Goal: Information Seeking & Learning: Learn about a topic

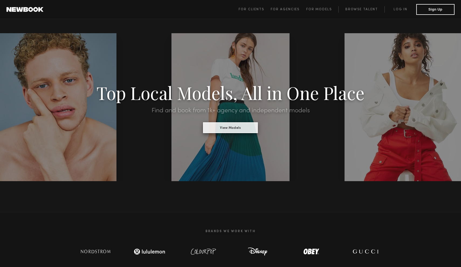
click at [227, 128] on button "View Models" at bounding box center [230, 127] width 55 height 11
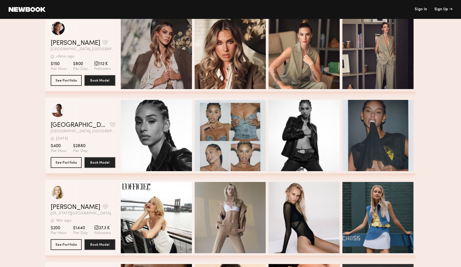
scroll to position [17, 0]
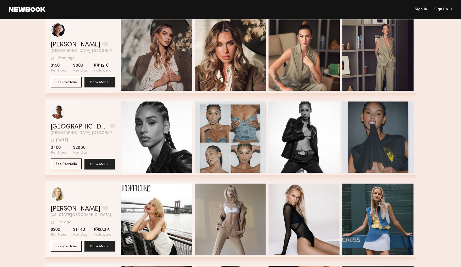
click at [60, 164] on button "See Portfolio" at bounding box center [66, 163] width 31 height 11
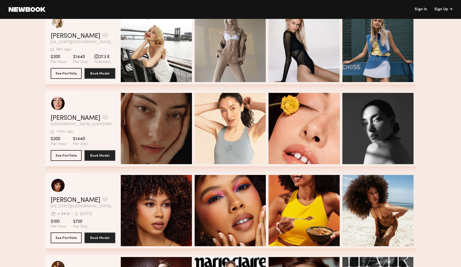
scroll to position [197, 0]
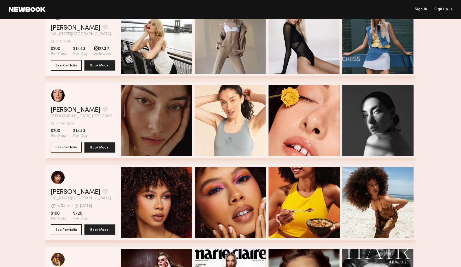
click at [60, 147] on button "See Portfolio" at bounding box center [66, 147] width 31 height 11
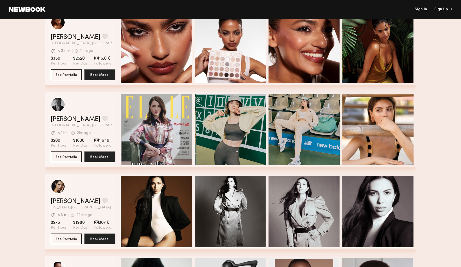
scroll to position [763, 0]
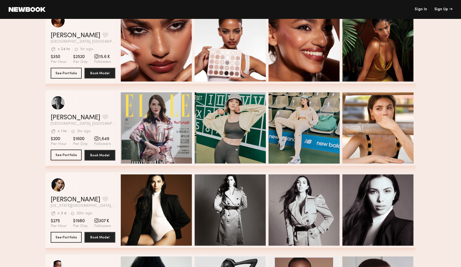
click at [64, 154] on button "See Portfolio" at bounding box center [66, 154] width 31 height 11
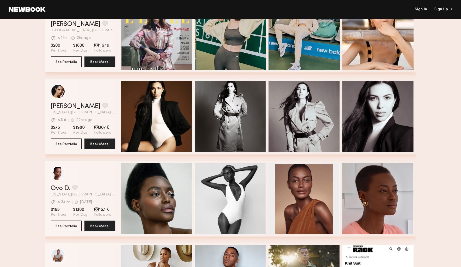
scroll to position [856, 0]
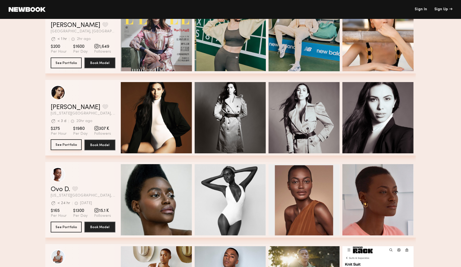
click at [64, 146] on button "See Portfolio" at bounding box center [66, 144] width 31 height 11
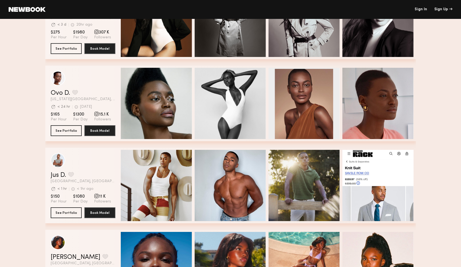
scroll to position [950, 0]
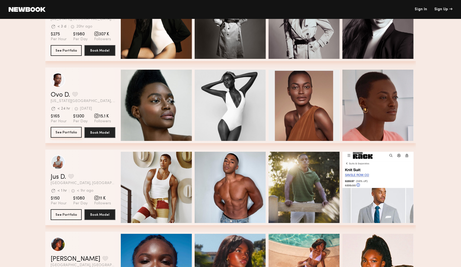
click at [67, 132] on button "See Portfolio" at bounding box center [66, 132] width 31 height 11
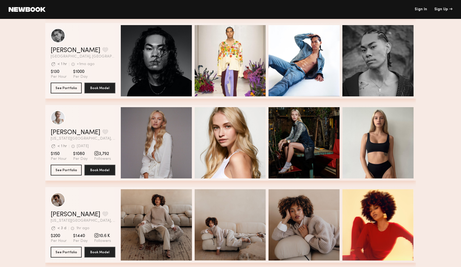
scroll to position [1240, 0]
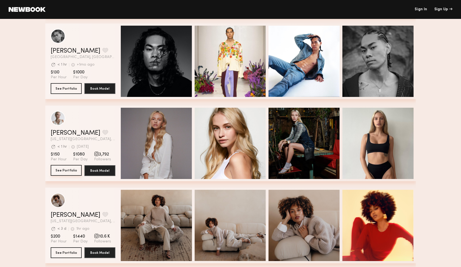
click at [63, 170] on button "See Portfolio" at bounding box center [66, 170] width 31 height 11
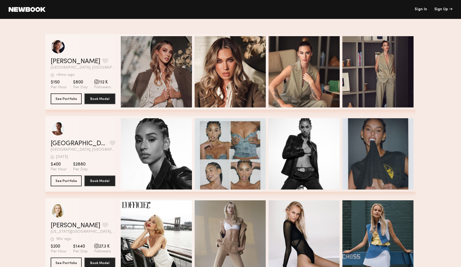
scroll to position [0, 0]
click at [37, 12] on link at bounding box center [27, 9] width 37 height 5
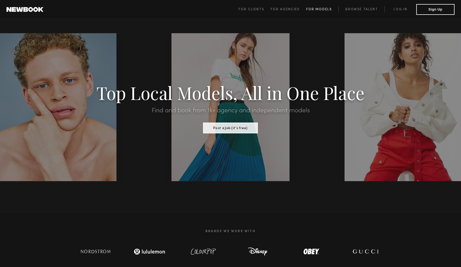
click at [321, 9] on span "For Models" at bounding box center [319, 9] width 26 height 3
click at [253, 10] on span "For Clients" at bounding box center [252, 9] width 26 height 3
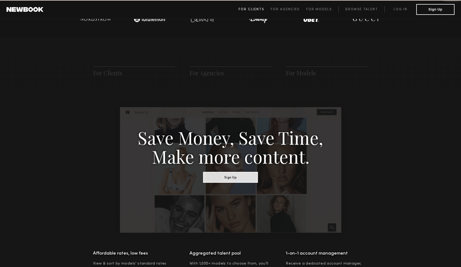
scroll to position [269, 0]
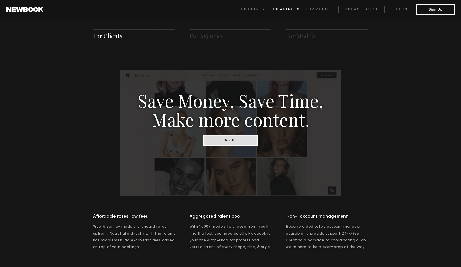
click at [291, 8] on span "For Agencies" at bounding box center [285, 9] width 29 height 3
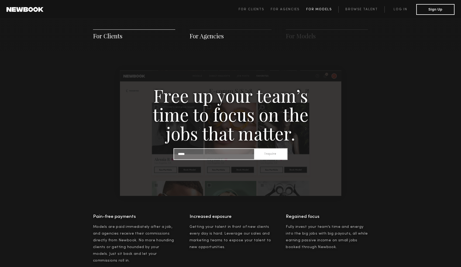
click at [325, 7] on link "For Models" at bounding box center [322, 9] width 32 height 6
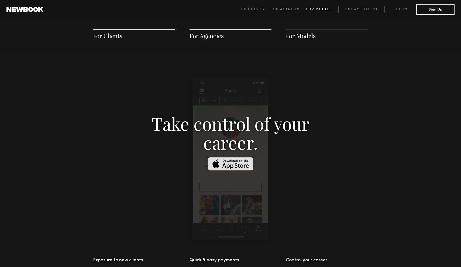
scroll to position [776, 0]
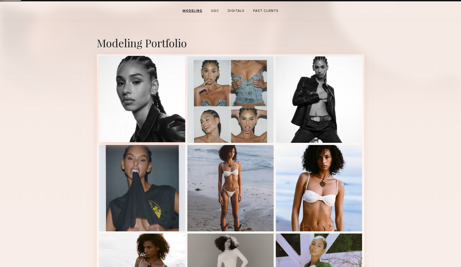
scroll to position [103, 0]
click at [147, 81] on div at bounding box center [142, 99] width 86 height 86
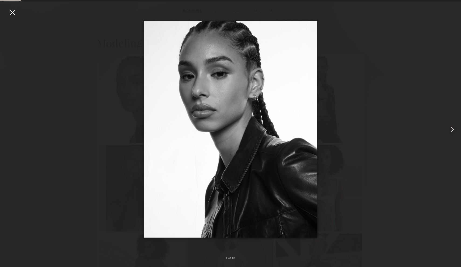
click at [452, 128] on common-icon at bounding box center [452, 129] width 9 height 9
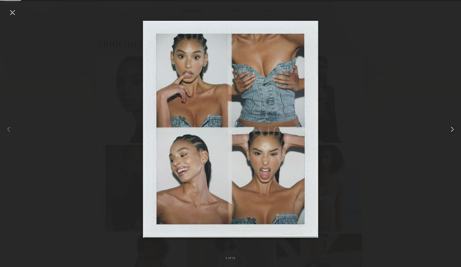
click at [452, 129] on common-icon at bounding box center [452, 129] width 9 height 9
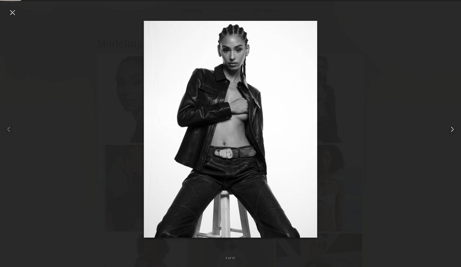
click at [452, 129] on common-icon at bounding box center [452, 129] width 9 height 9
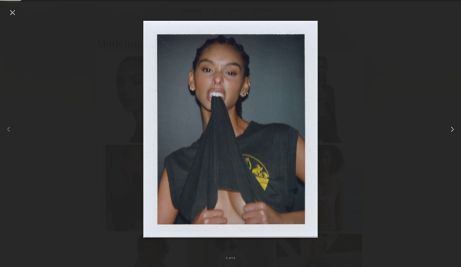
click at [452, 129] on common-icon at bounding box center [452, 129] width 9 height 9
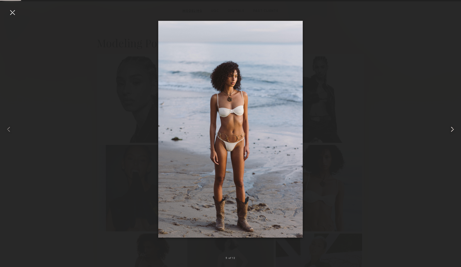
click at [450, 130] on common-icon at bounding box center [452, 129] width 9 height 9
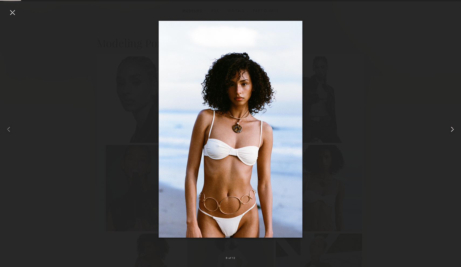
click at [450, 130] on common-icon at bounding box center [452, 129] width 9 height 9
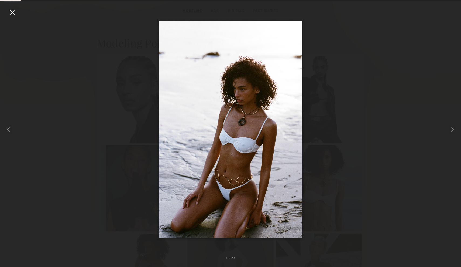
click at [429, 107] on div at bounding box center [230, 129] width 461 height 241
click at [452, 127] on common-icon at bounding box center [452, 129] width 9 height 9
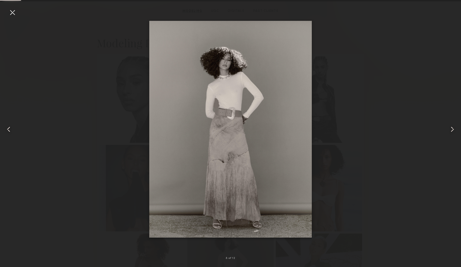
click at [452, 128] on common-icon at bounding box center [452, 129] width 9 height 9
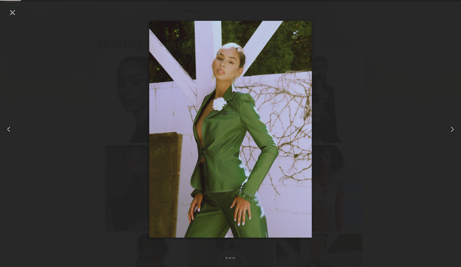
click at [451, 128] on common-icon at bounding box center [452, 129] width 9 height 9
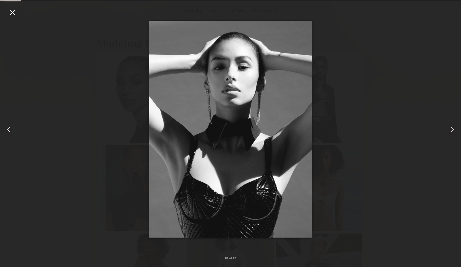
click at [451, 128] on common-icon at bounding box center [452, 129] width 9 height 9
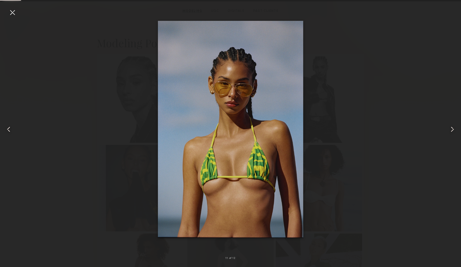
click at [11, 10] on div at bounding box center [12, 12] width 9 height 9
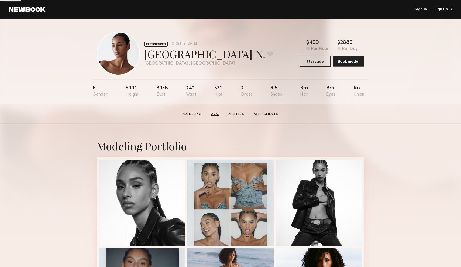
scroll to position [0, 0]
click at [215, 112] on link "UGC" at bounding box center [215, 114] width 12 height 5
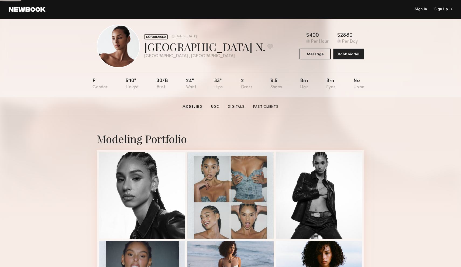
scroll to position [5, 0]
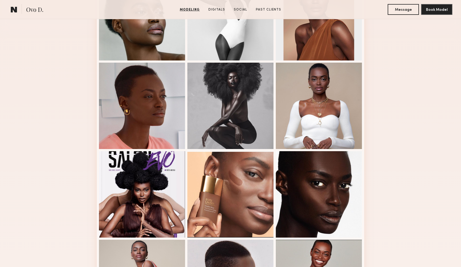
scroll to position [112, 0]
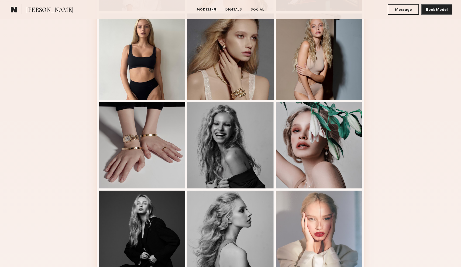
scroll to position [233, 0]
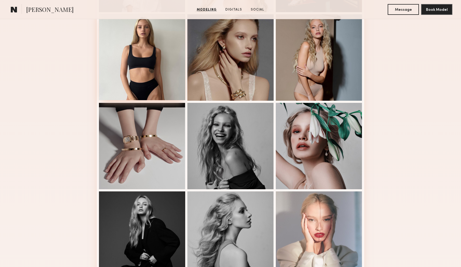
click at [147, 63] on div at bounding box center [142, 57] width 86 height 86
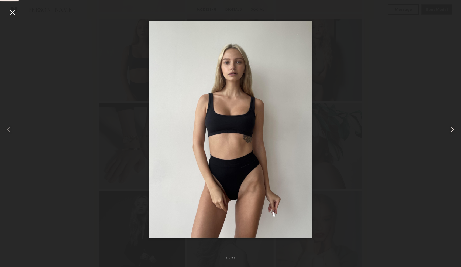
click at [450, 131] on common-icon at bounding box center [452, 129] width 9 height 9
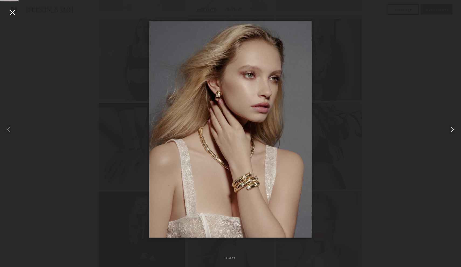
click at [450, 131] on common-icon at bounding box center [452, 129] width 9 height 9
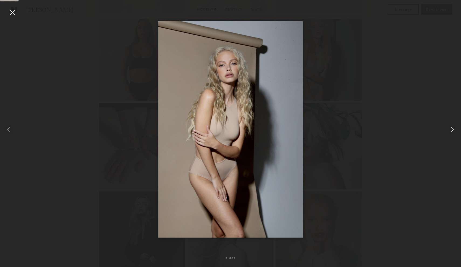
click at [450, 131] on common-icon at bounding box center [452, 129] width 9 height 9
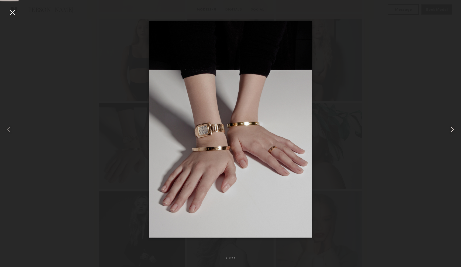
click at [450, 131] on common-icon at bounding box center [452, 129] width 9 height 9
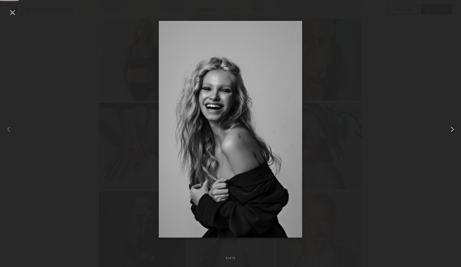
click at [450, 131] on common-icon at bounding box center [452, 129] width 9 height 9
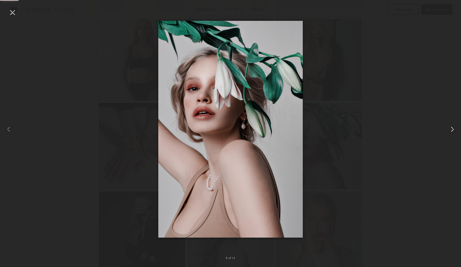
click at [450, 131] on common-icon at bounding box center [452, 129] width 9 height 9
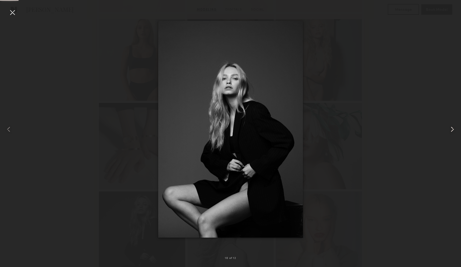
click at [450, 131] on common-icon at bounding box center [452, 129] width 9 height 9
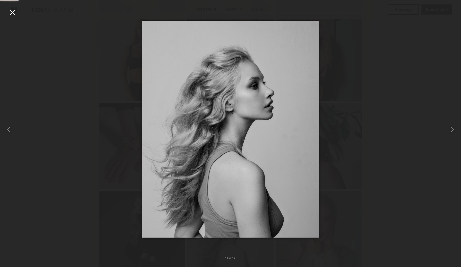
click at [11, 15] on div at bounding box center [12, 12] width 9 height 9
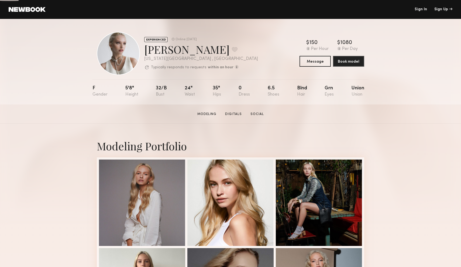
scroll to position [0, 0]
